Goal: Transaction & Acquisition: Purchase product/service

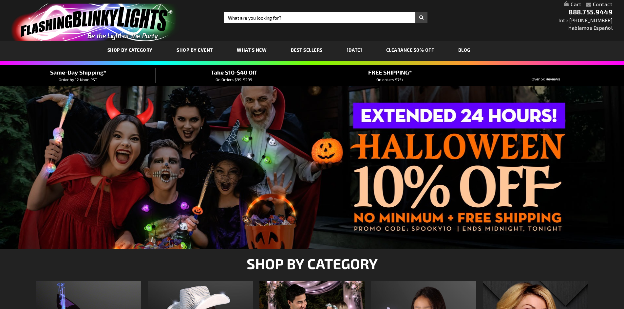
click at [355, 47] on div "SHOP BY CATEGORY SHOP BY EVENT WHAT'S NEW BEST SELLERS [DATE] CLEARANCE 50% OFF…" at bounding box center [312, 51] width 624 height 20
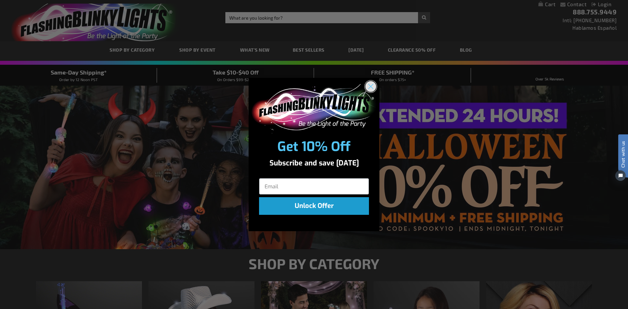
click at [371, 85] on circle "Close dialog" at bounding box center [371, 86] width 11 height 11
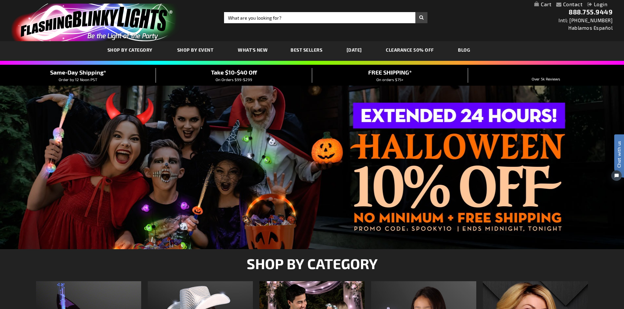
click at [367, 50] on link "[DATE]" at bounding box center [353, 50] width 25 height 22
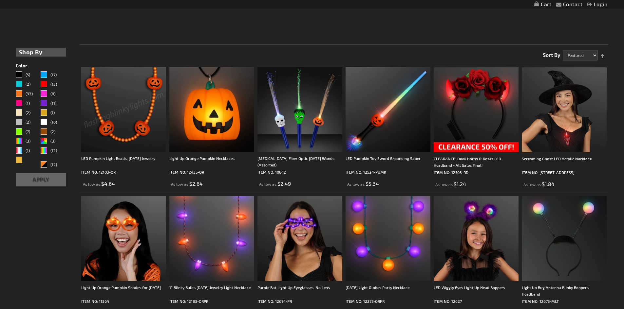
click at [124, 124] on img at bounding box center [123, 109] width 85 height 85
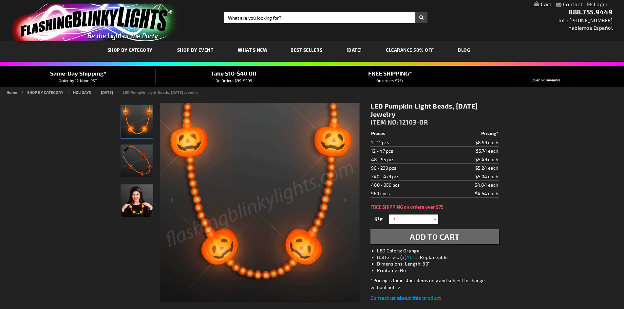
click at [426, 240] on span "Add to Cart" at bounding box center [434, 236] width 50 height 9
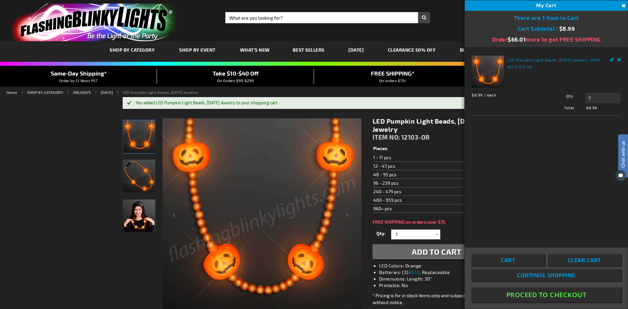
click at [623, 4] on button "Close" at bounding box center [623, 5] width 7 height 7
